Goal: Transaction & Acquisition: Purchase product/service

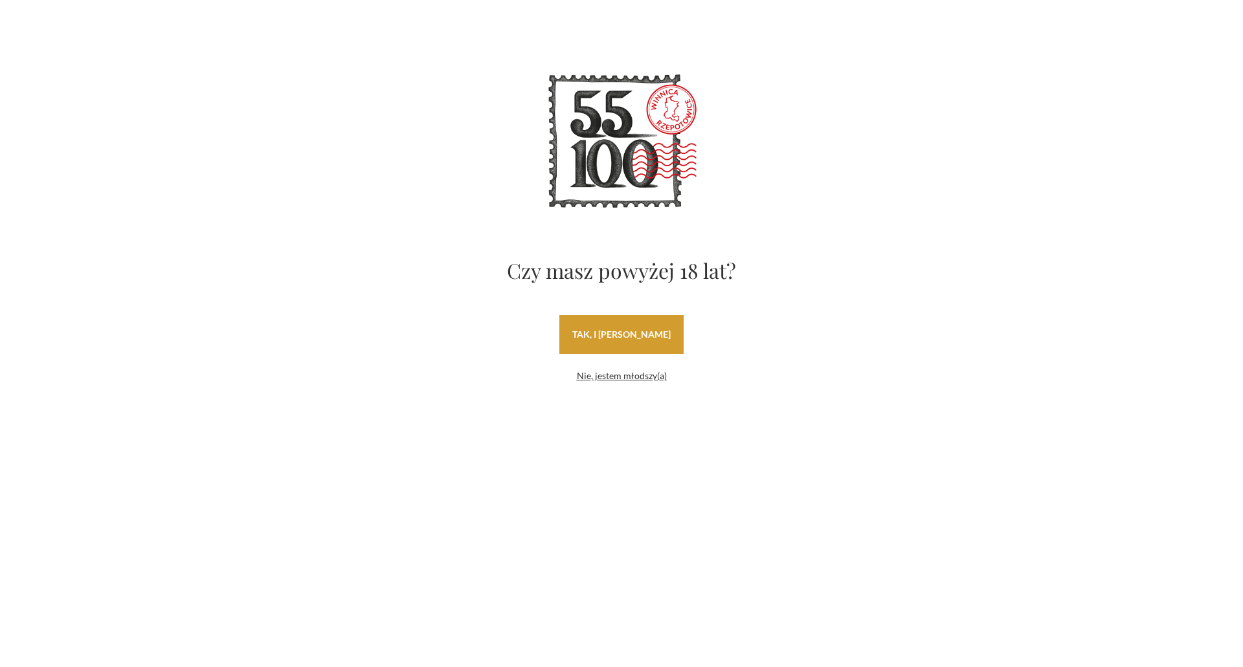
click at [592, 339] on link "tak, i [PERSON_NAME]" at bounding box center [621, 334] width 124 height 39
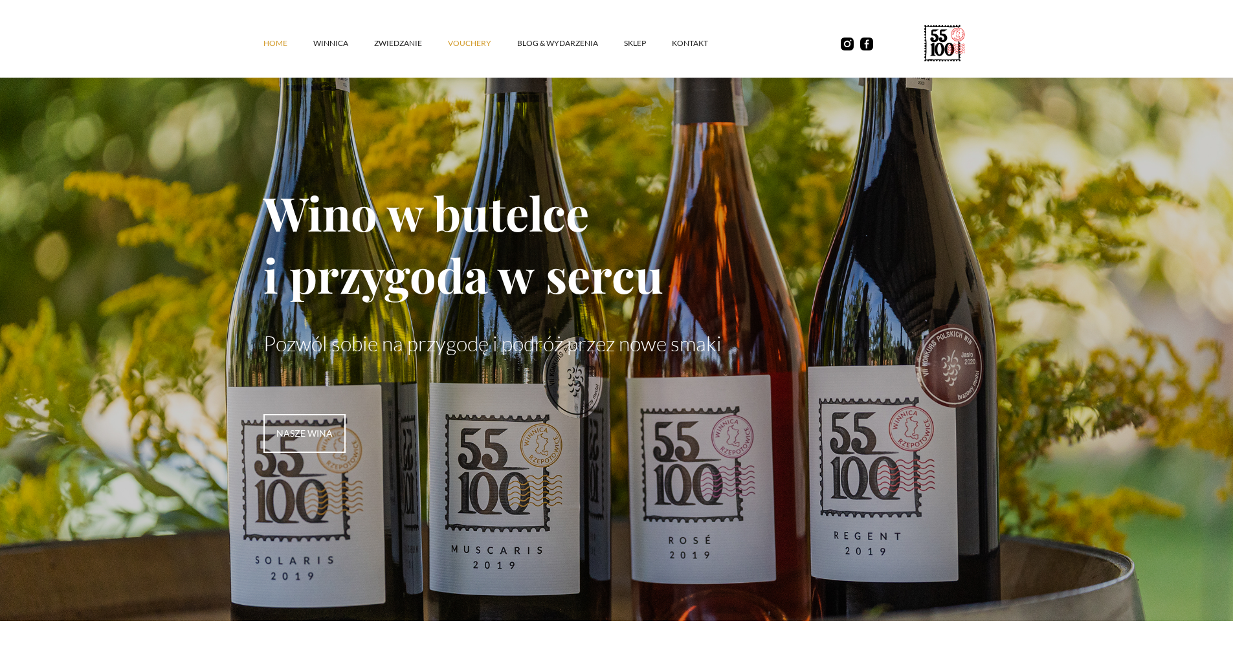
click at [467, 41] on link "vouchery" at bounding box center [482, 43] width 69 height 39
